Goal: Find specific page/section: Find specific page/section

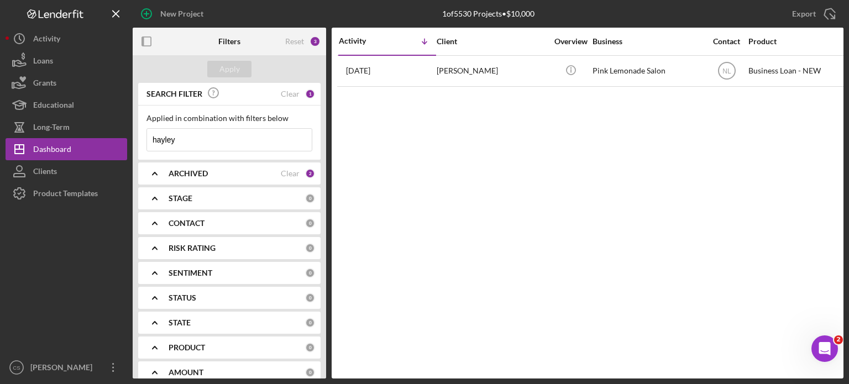
click at [197, 139] on input "hayley" at bounding box center [229, 140] width 165 height 22
drag, startPoint x: 197, startPoint y: 139, endPoint x: 131, endPoint y: 136, distance: 66.4
click at [131, 136] on div "New Project 1 of 5530 Projects • $10,000 hayley Export Icon/Export Filters Rese…" at bounding box center [425, 189] width 838 height 379
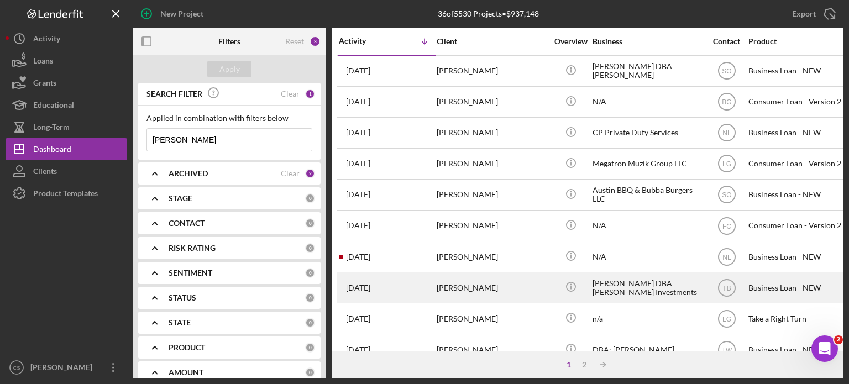
scroll to position [55, 0]
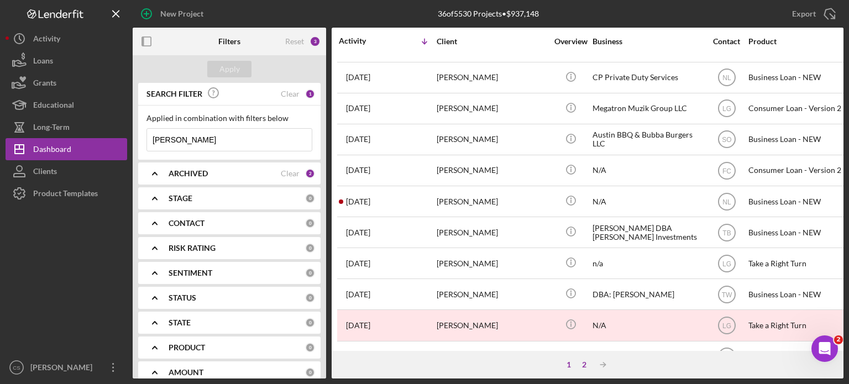
type input "[PERSON_NAME]"
click at [582, 362] on div "2" at bounding box center [584, 364] width 15 height 9
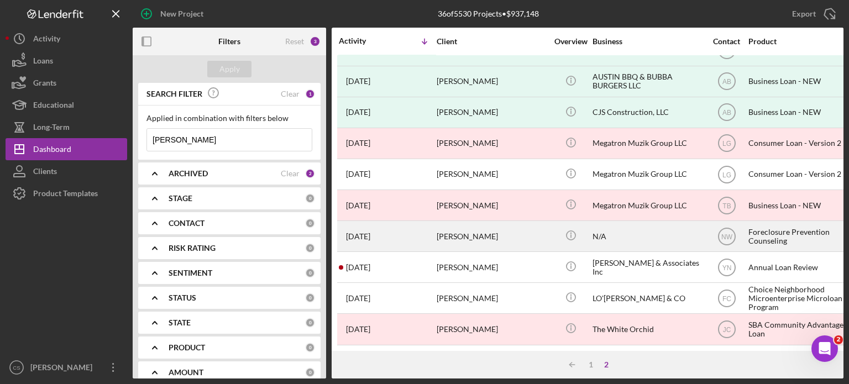
scroll to position [0, 0]
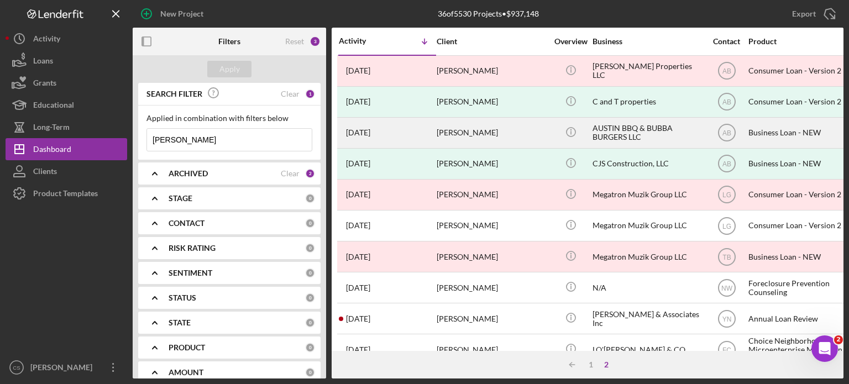
click at [477, 131] on div "[PERSON_NAME]" at bounding box center [492, 132] width 111 height 29
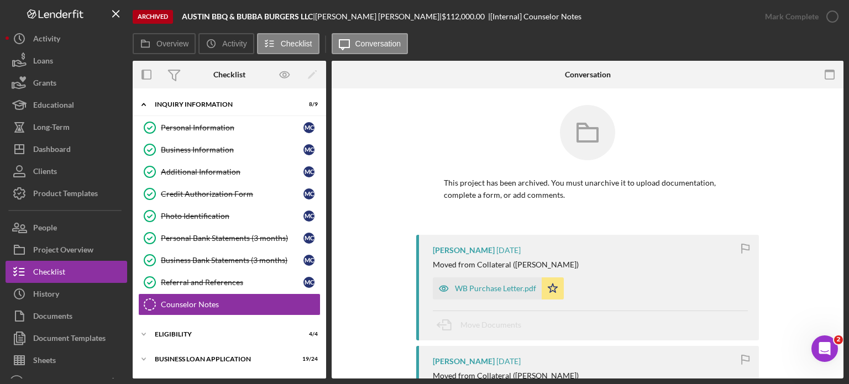
scroll to position [69, 0]
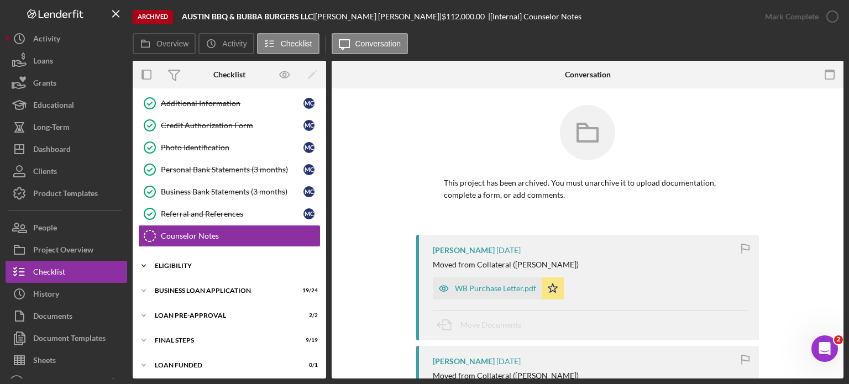
click at [143, 261] on icon "Icon/Expander" at bounding box center [144, 266] width 22 height 22
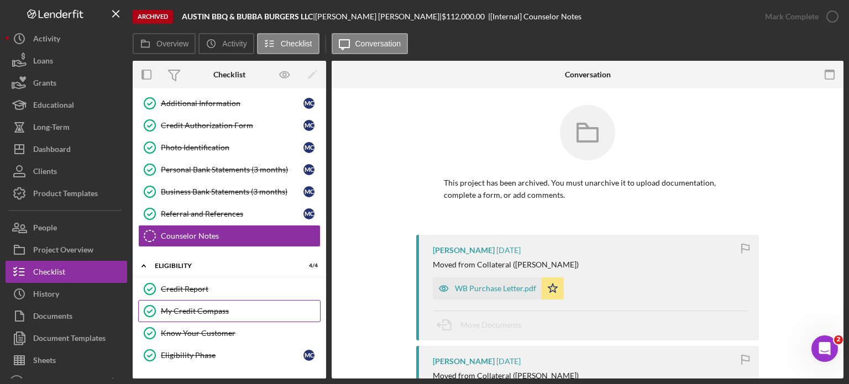
click at [185, 307] on div "My Credit Compass" at bounding box center [240, 311] width 159 height 9
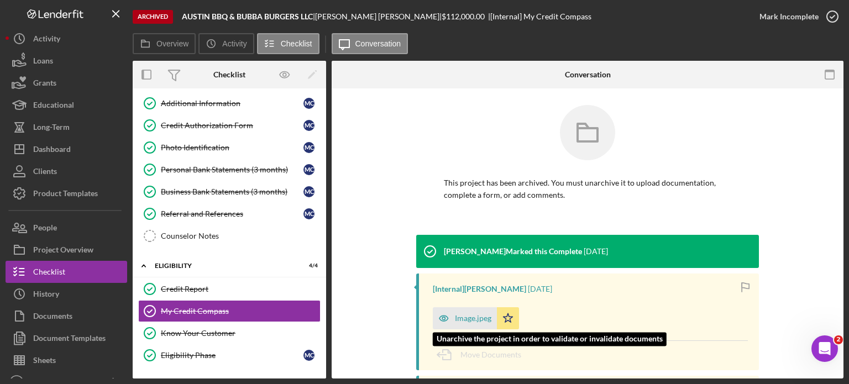
click at [460, 315] on div "Image.jpeg" at bounding box center [473, 318] width 36 height 9
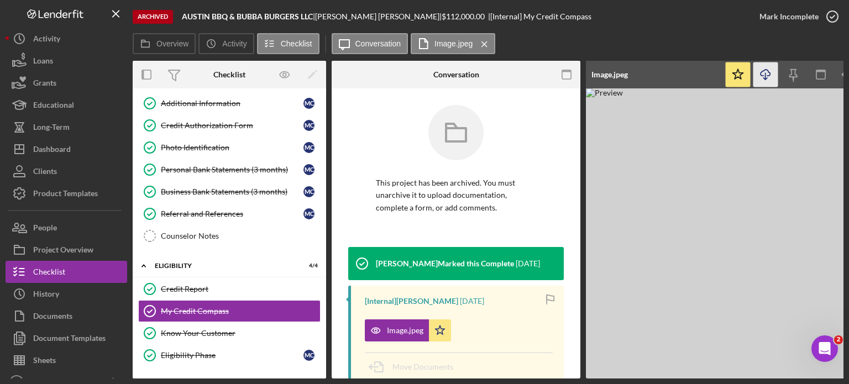
click at [766, 79] on line "button" at bounding box center [766, 76] width 0 height 6
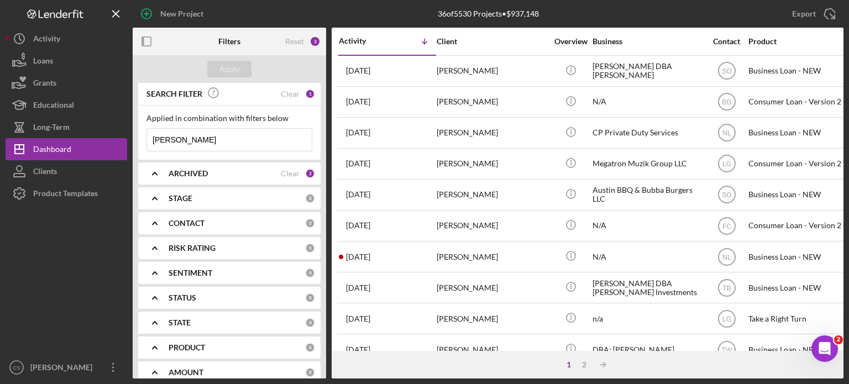
click at [216, 141] on input "[PERSON_NAME]" at bounding box center [229, 140] width 165 height 22
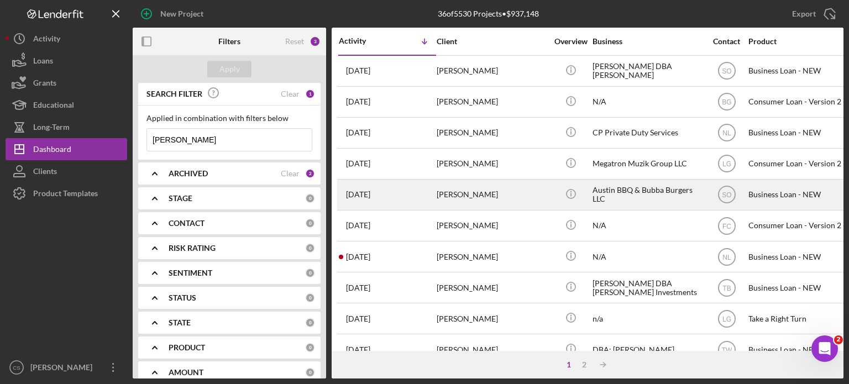
click at [370, 196] on time "[DATE]" at bounding box center [358, 194] width 24 height 9
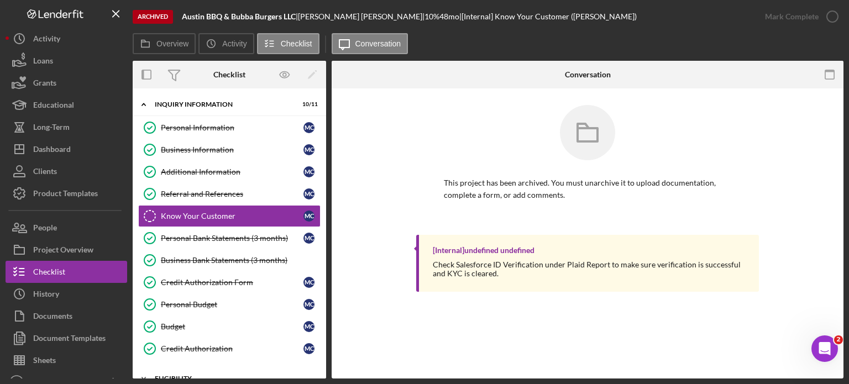
scroll to position [111, 0]
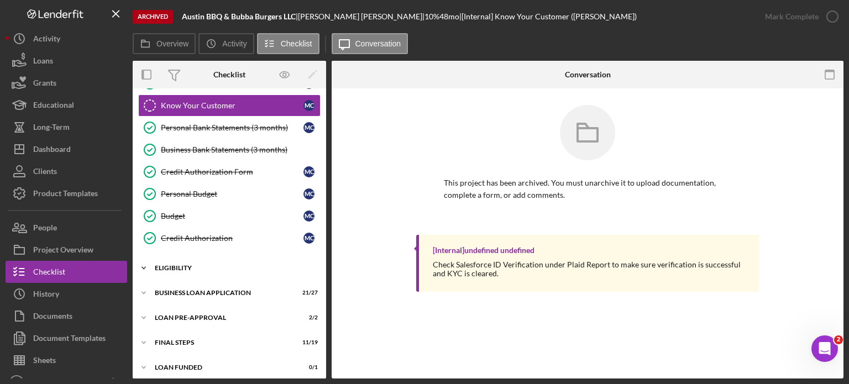
click at [146, 266] on icon "Icon/Expander" at bounding box center [144, 268] width 22 height 22
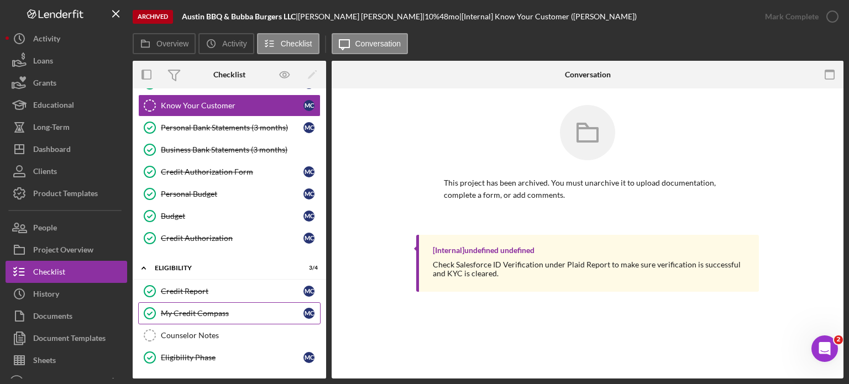
click at [187, 310] on div "My Credit Compass" at bounding box center [232, 313] width 143 height 9
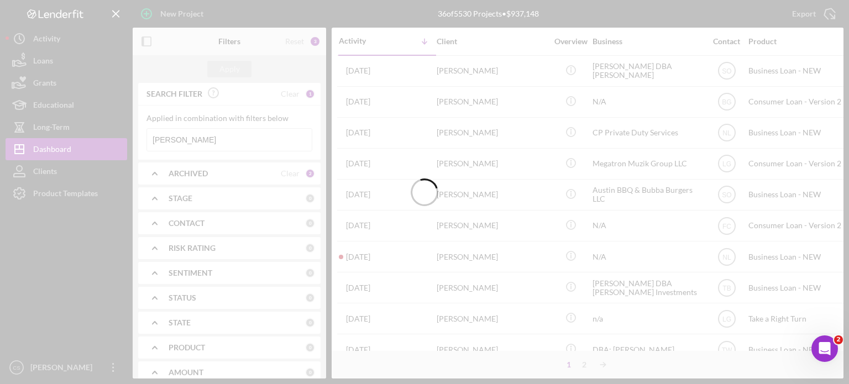
click at [199, 141] on div at bounding box center [424, 192] width 849 height 384
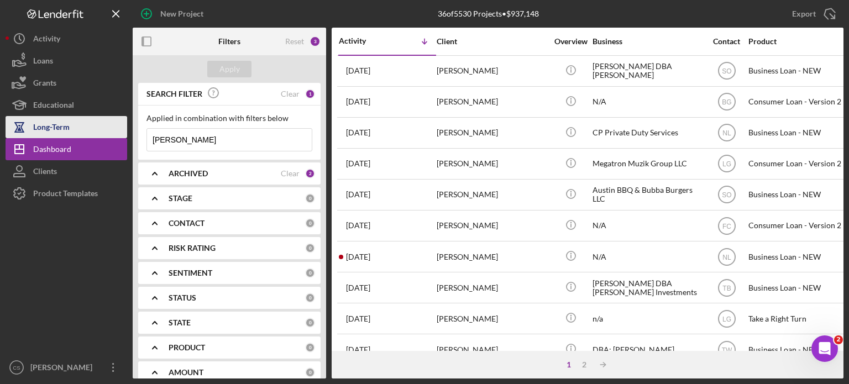
drag, startPoint x: 199, startPoint y: 141, endPoint x: 97, endPoint y: 122, distance: 103.5
click at [97, 122] on div "New Project 36 of 5530 Projects • $937,148 [PERSON_NAME] Export Icon/Export Fil…" at bounding box center [425, 189] width 838 height 379
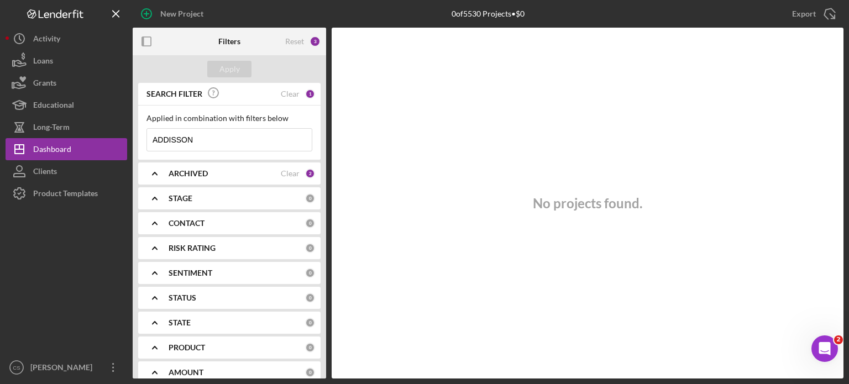
type input "ADDISSON"
